Goal: Entertainment & Leisure: Consume media (video, audio)

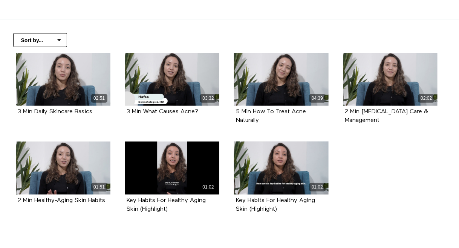
scroll to position [151, 0]
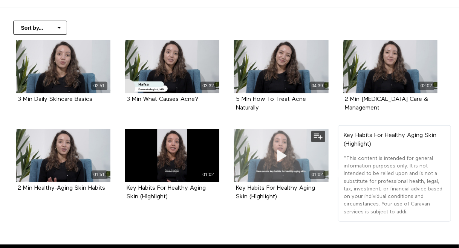
click at [280, 154] on icon at bounding box center [281, 155] width 23 height 13
